Goal: Navigation & Orientation: Go to known website

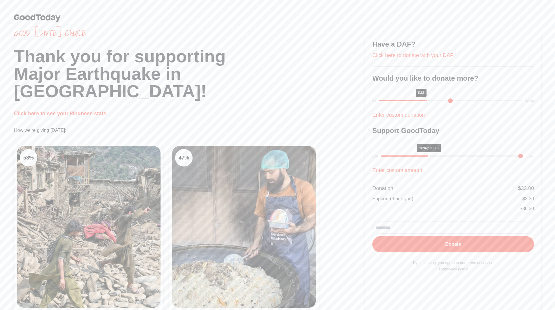
click at [43, 18] on img at bounding box center [37, 18] width 47 height 8
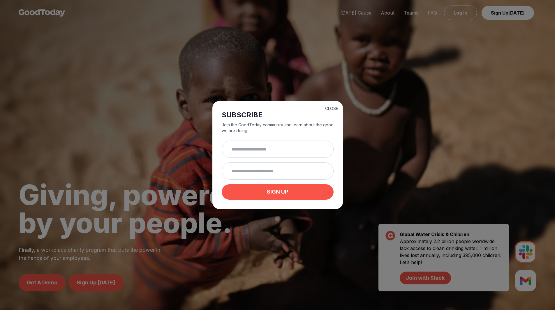
click at [334, 106] on button "CLOSE" at bounding box center [331, 109] width 13 height 6
